Goal: Information Seeking & Learning: Learn about a topic

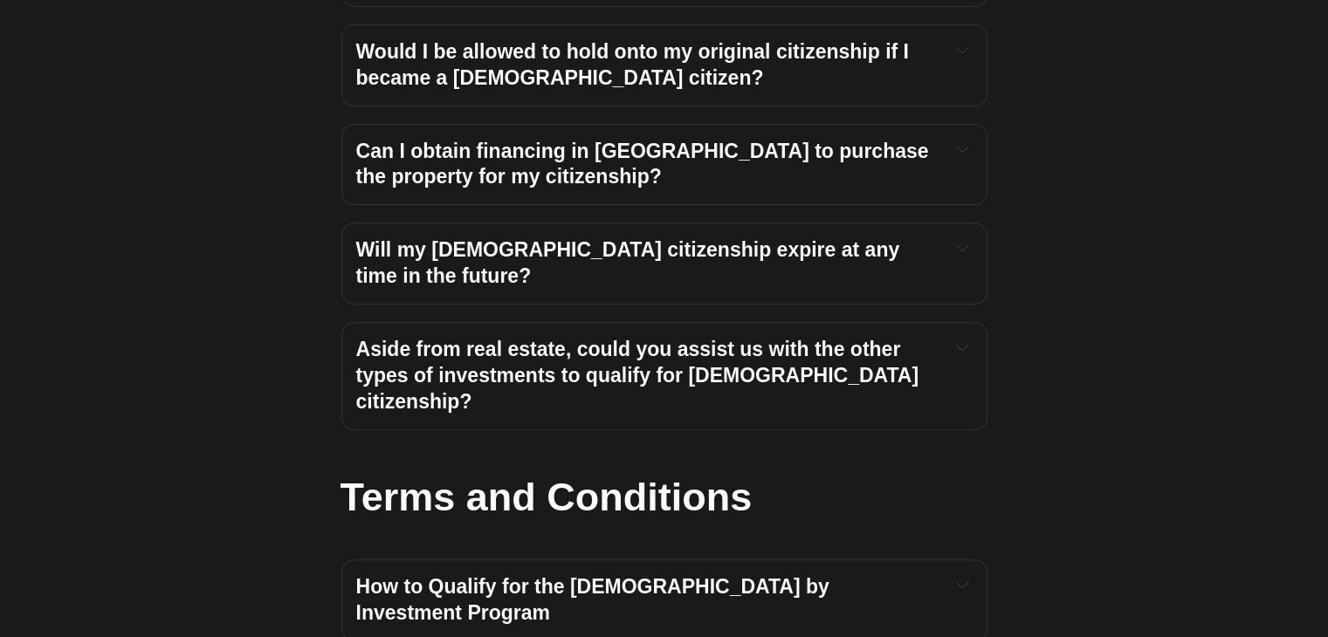
scroll to position [7146, 0]
click at [964, 573] on button "Expand toggle to read content" at bounding box center [962, 583] width 20 height 21
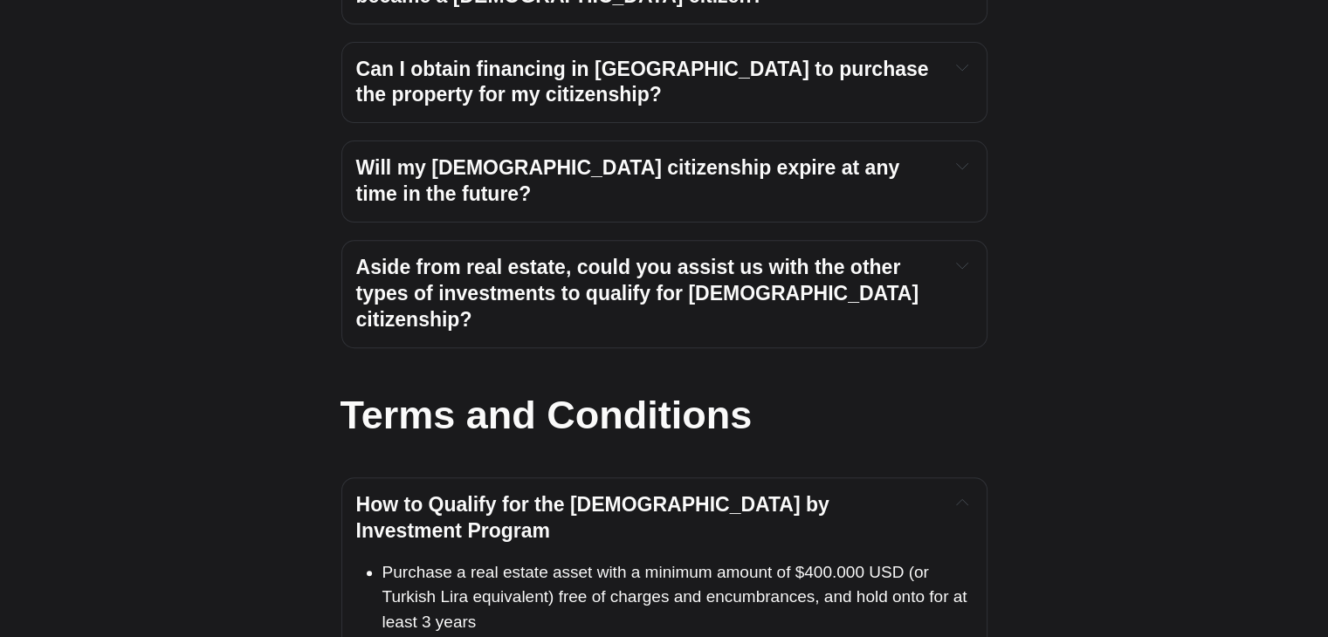
scroll to position [7232, 0]
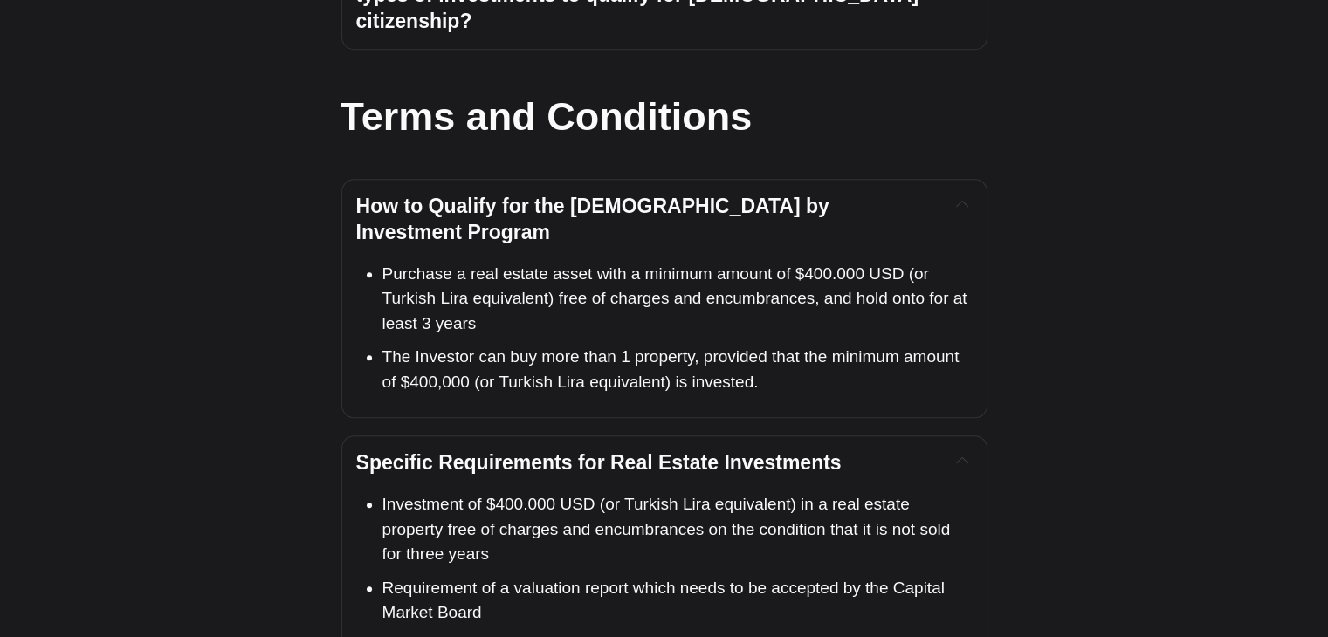
scroll to position [7531, 0]
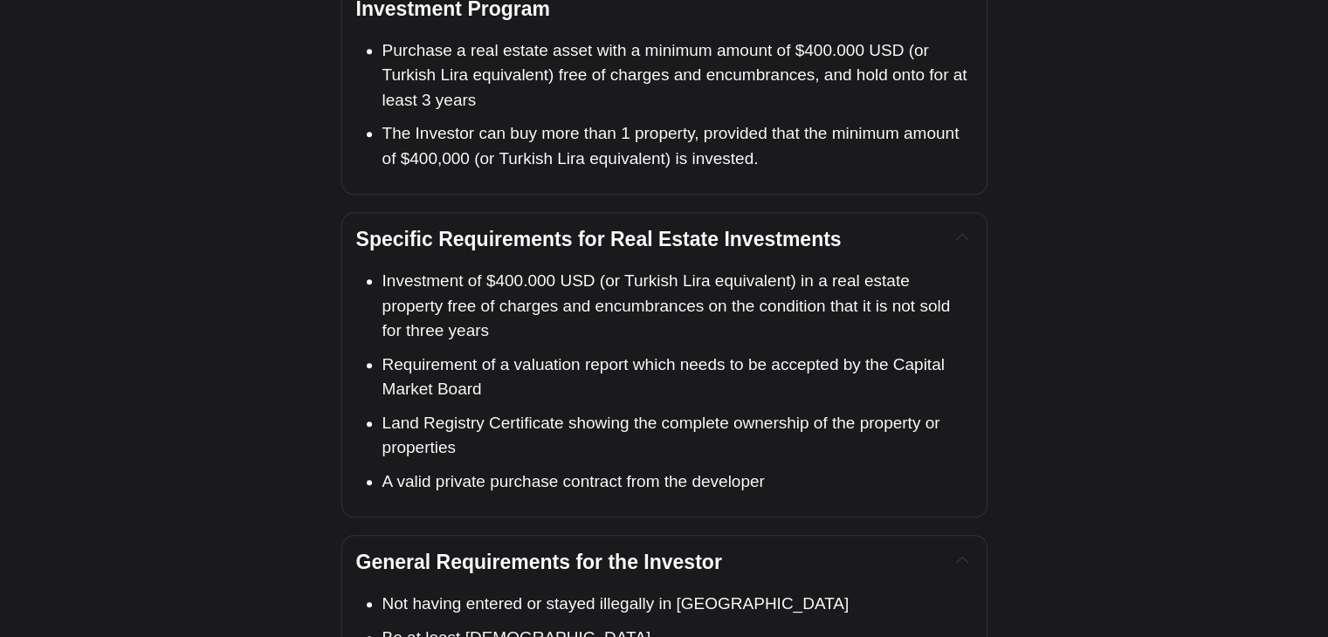
scroll to position [7750, 0]
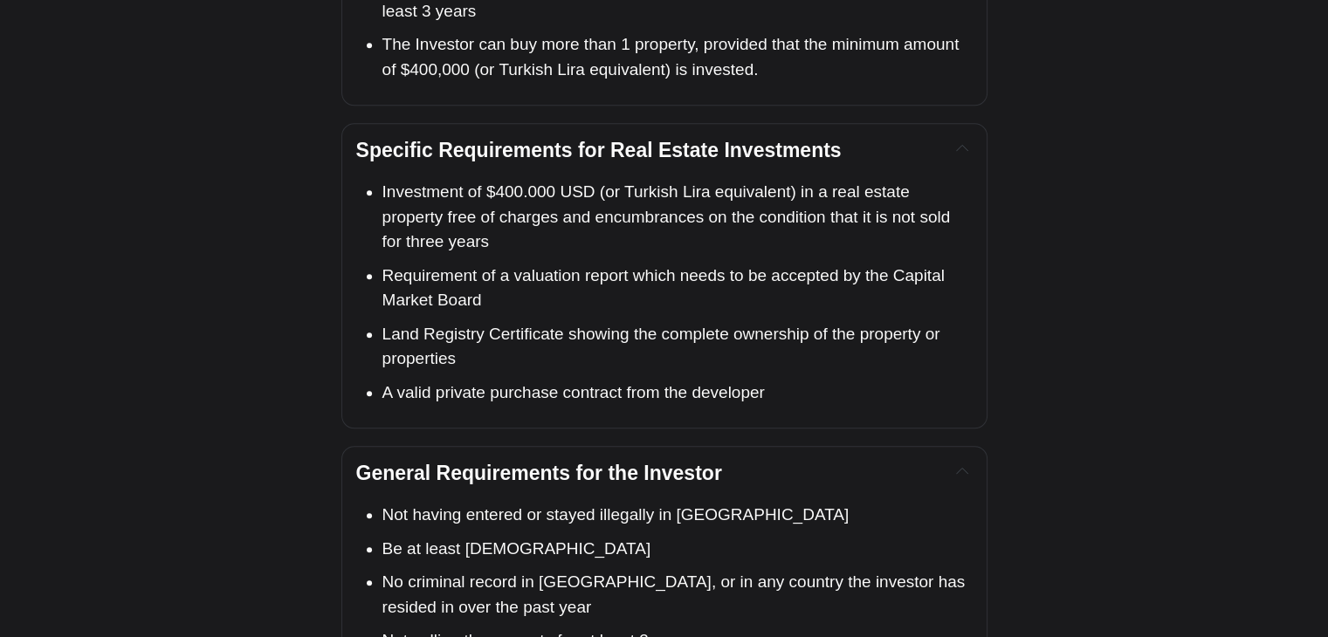
scroll to position [7844, 0]
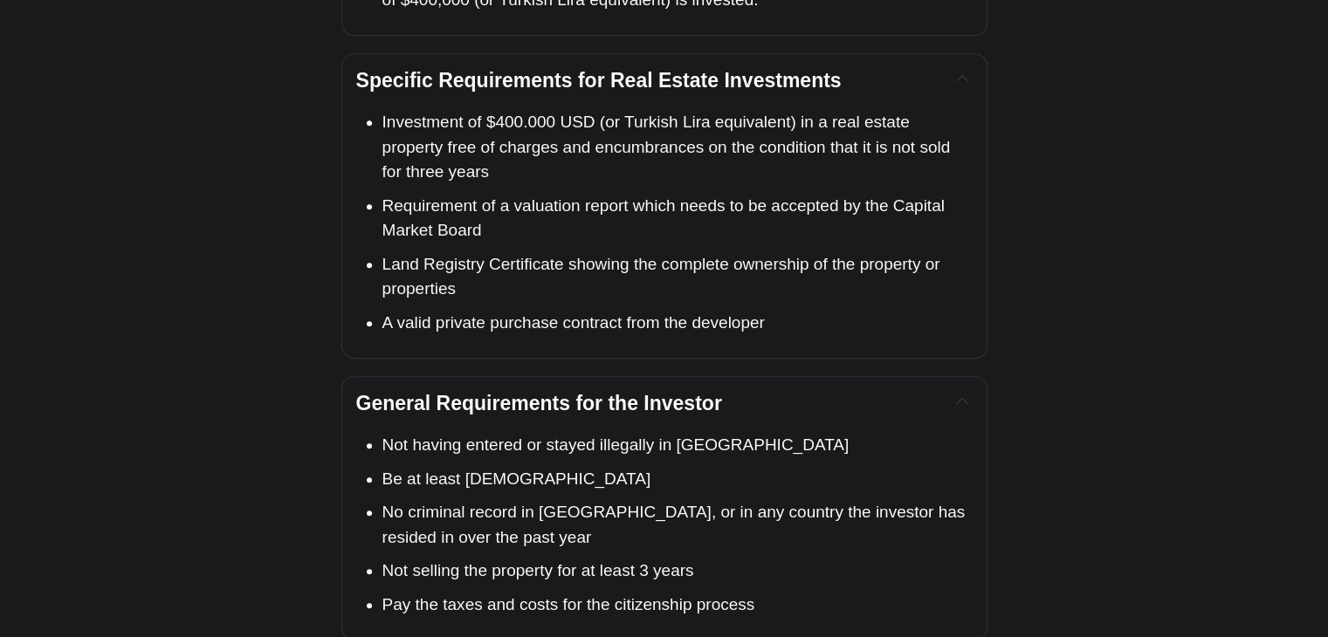
scroll to position [7914, 0]
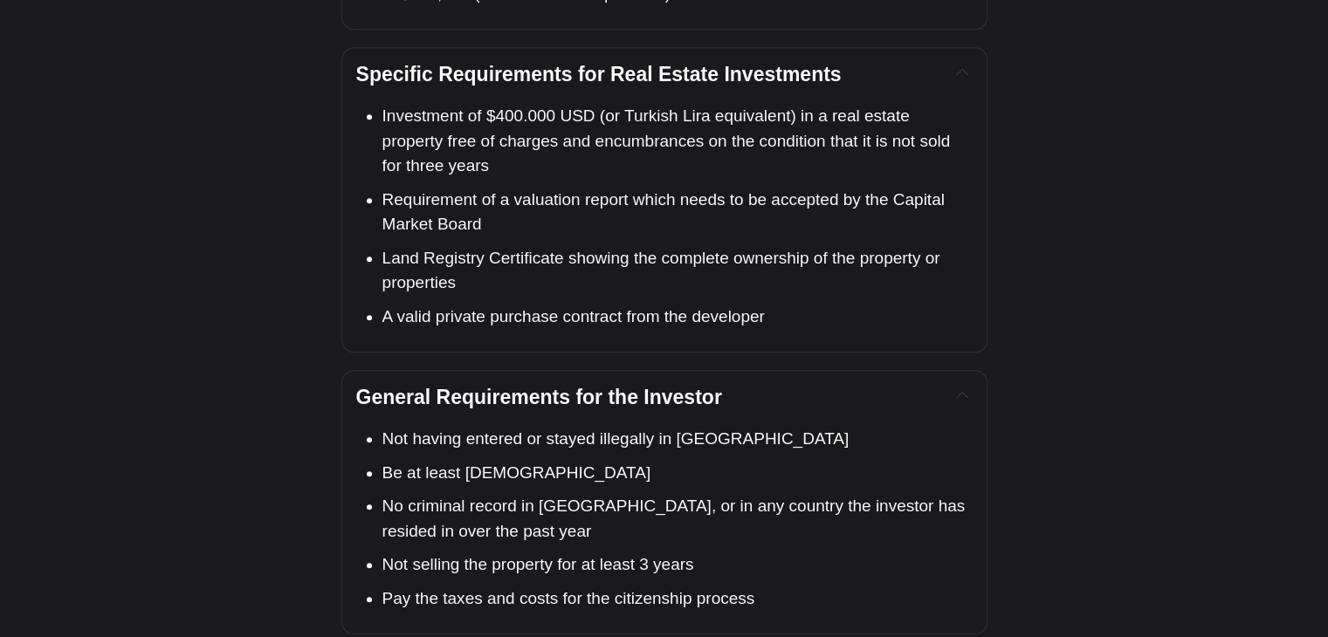
drag, startPoint x: 645, startPoint y: 458, endPoint x: 304, endPoint y: 229, distance: 411.3
copy div "Property Transaction Fees Title Deed Transfer – 4% of purchase price (Split bet…"
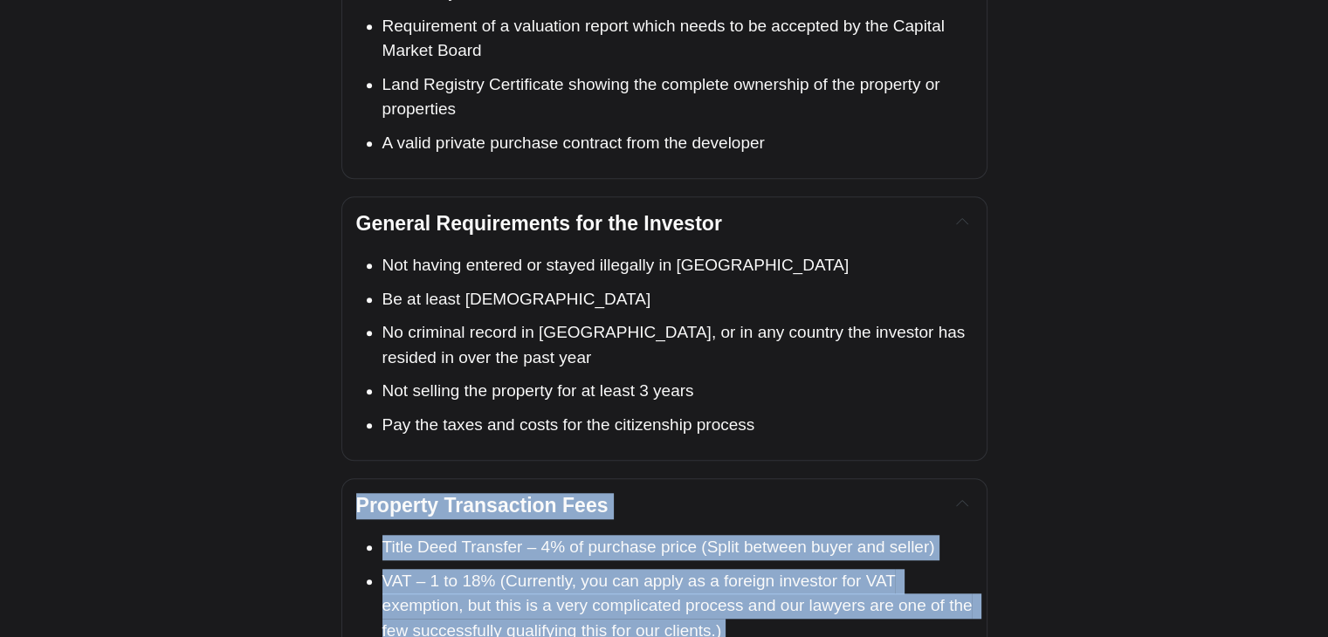
scroll to position [8089, 0]
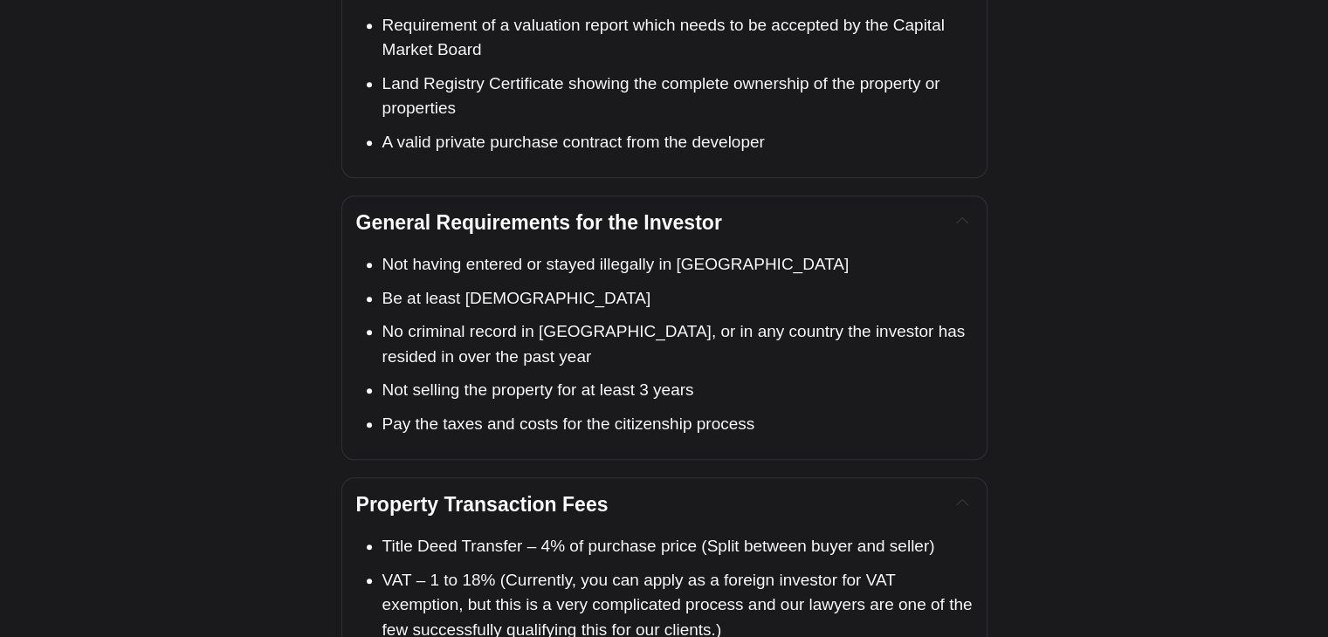
drag, startPoint x: 589, startPoint y: 458, endPoint x: 354, endPoint y: 350, distance: 258.5
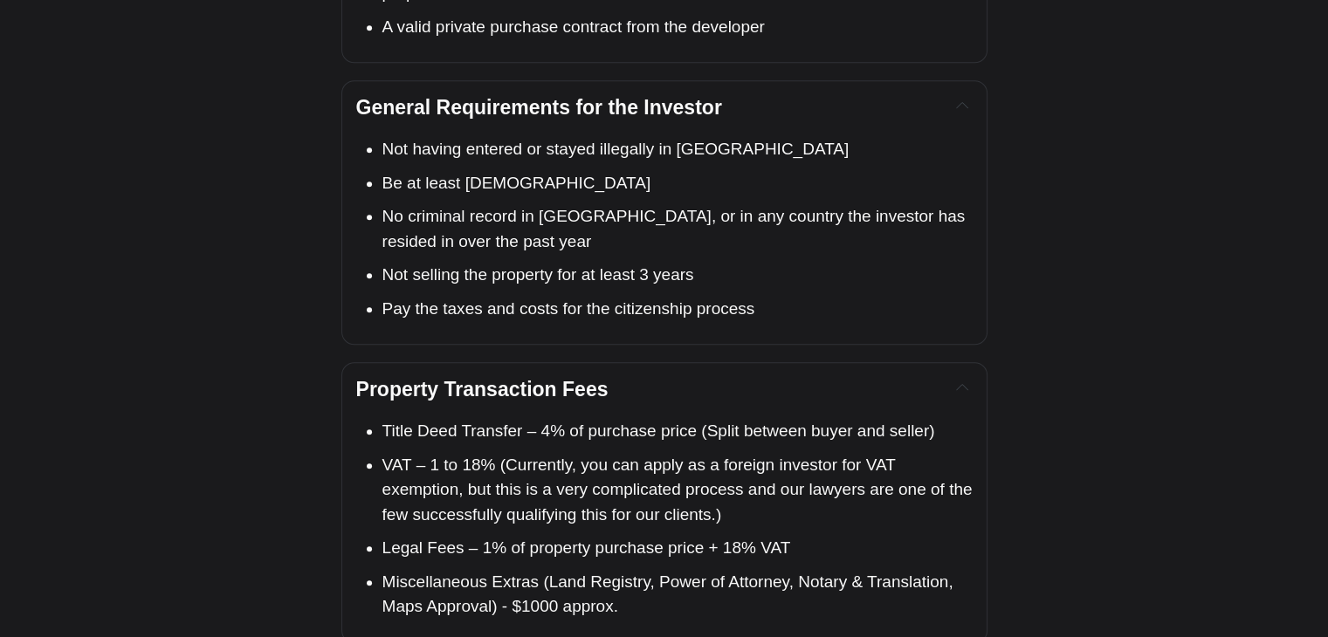
copy div "Application & Processing Costs Notary & Translation Fees ‐ $1,000 USD – For sin…"
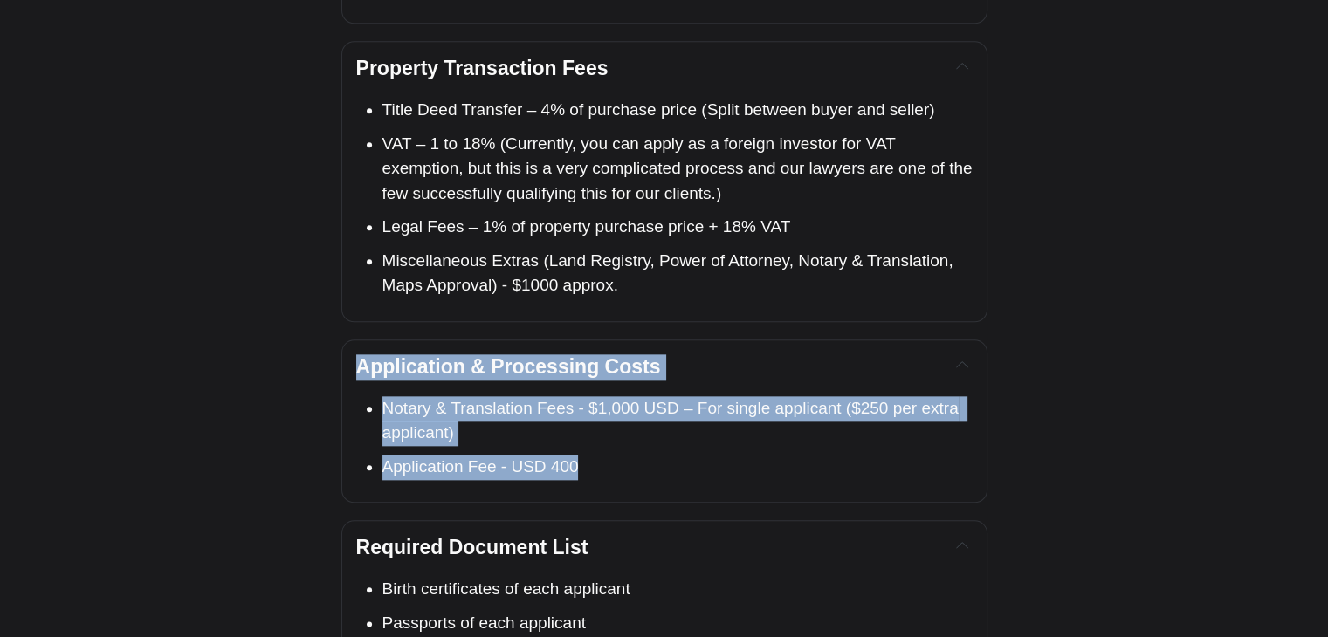
scroll to position [8523, 0]
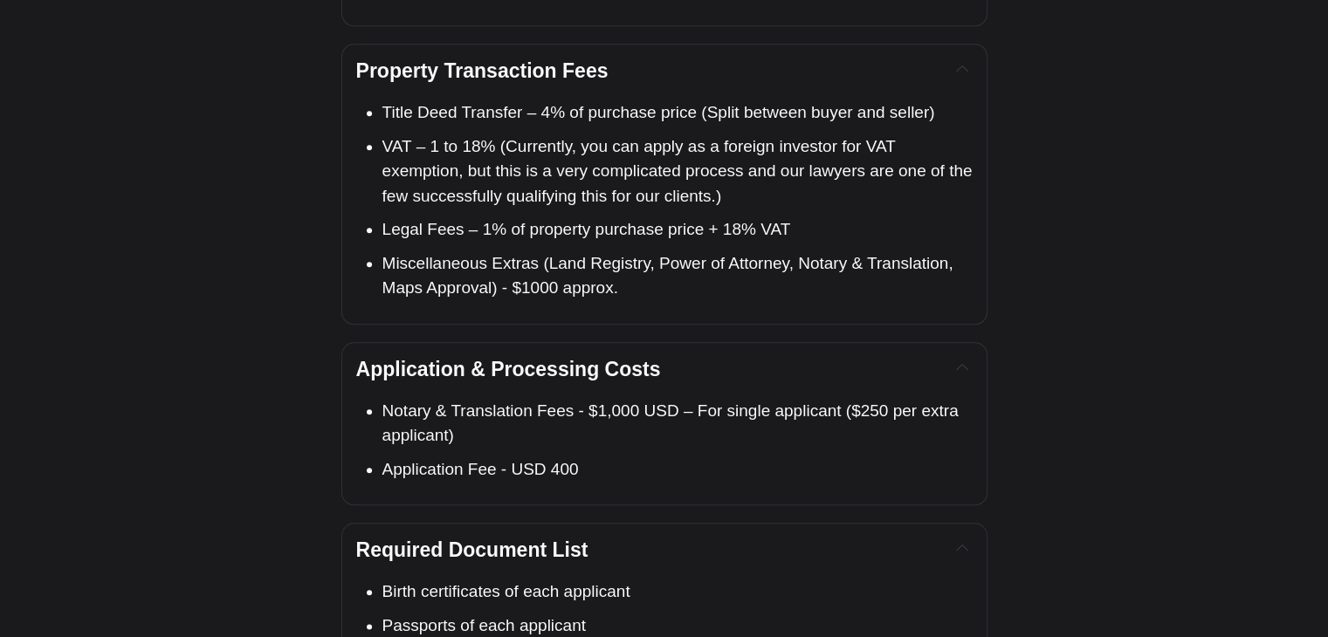
drag, startPoint x: 697, startPoint y: 211, endPoint x: 377, endPoint y: 216, distance: 319.5
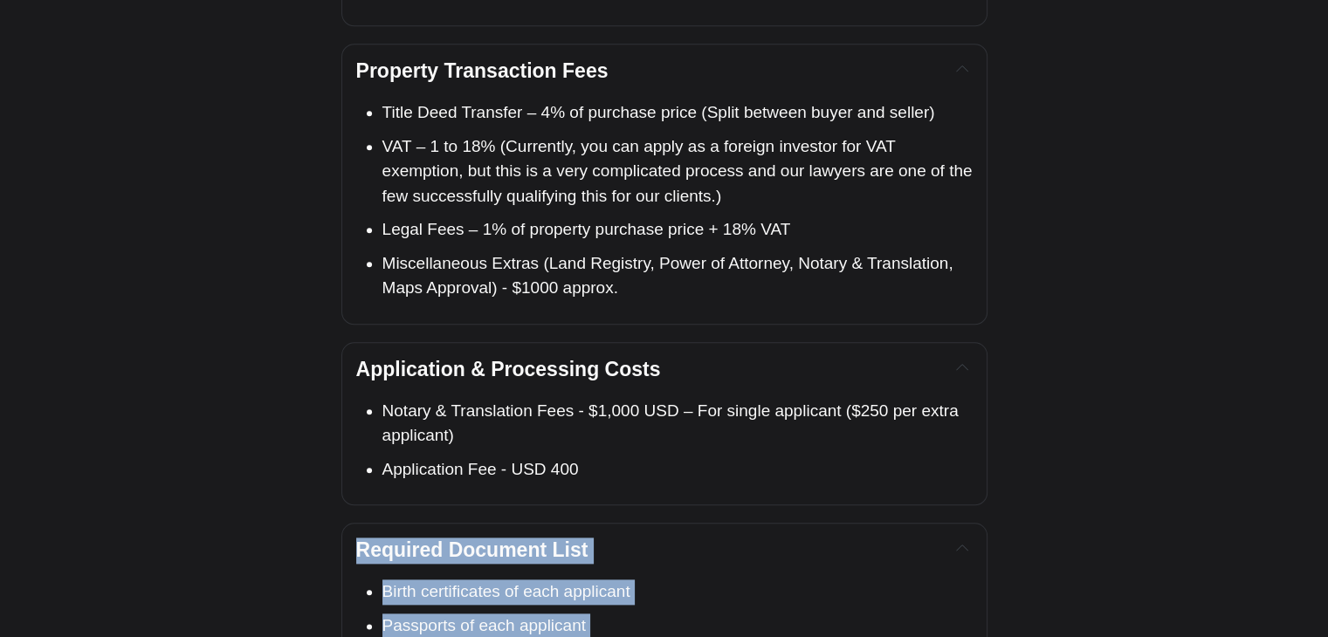
drag, startPoint x: 354, startPoint y: 100, endPoint x: 597, endPoint y: 511, distance: 477.8
copy div "Required Document List Birth certificates of each applicant Passports of each a…"
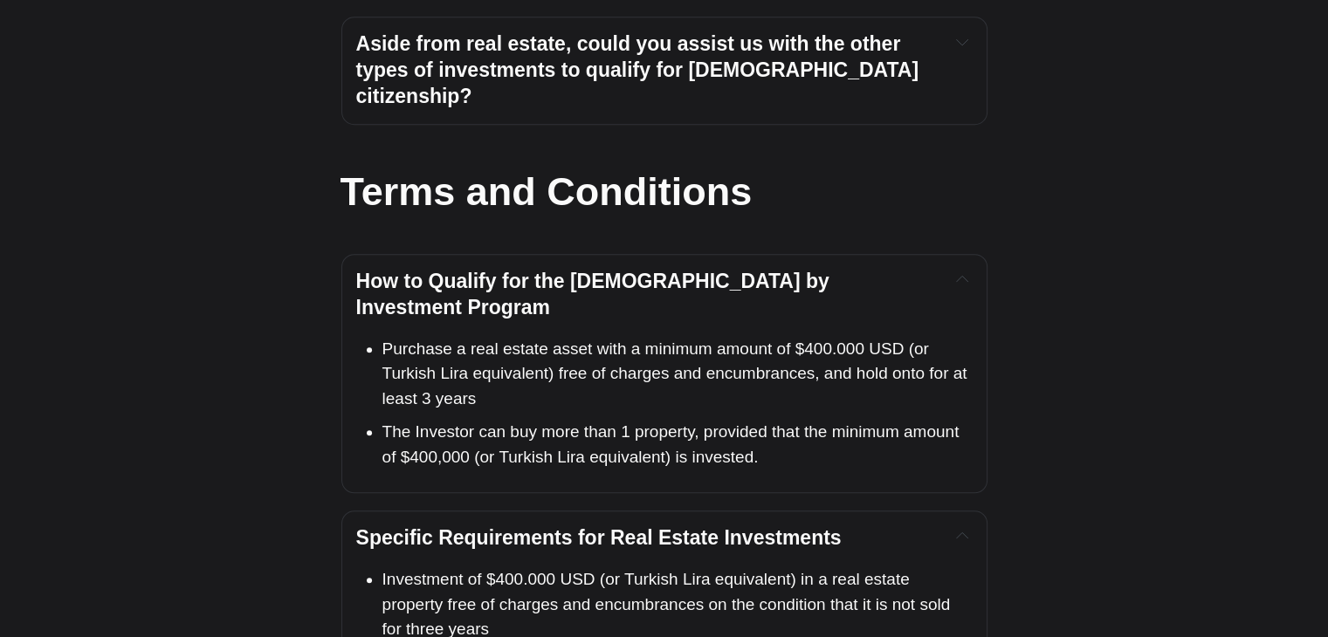
scroll to position [7452, 0]
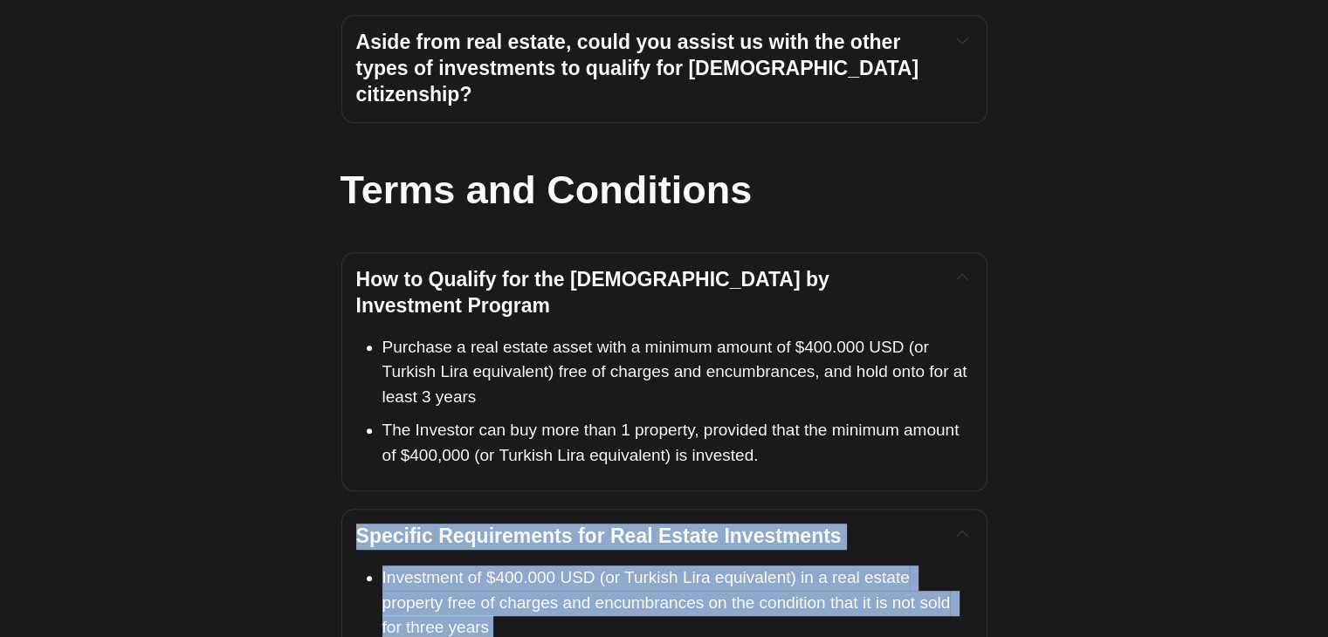
drag, startPoint x: 351, startPoint y: 86, endPoint x: 783, endPoint y: 336, distance: 499.0
copy div "Specific Requirements for Real Estate Investments Investment of $400.000 USD (o…"
